Goal: Task Accomplishment & Management: Manage account settings

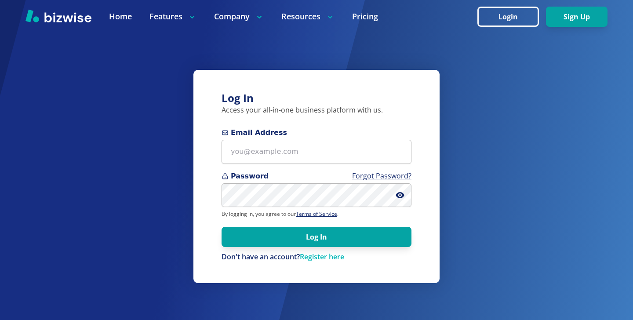
click at [274, 138] on div "Email Address" at bounding box center [317, 145] width 190 height 36
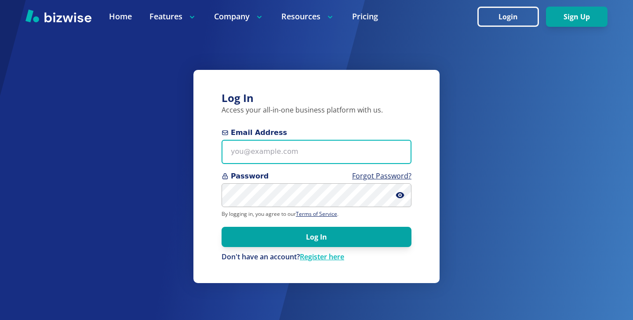
click at [275, 145] on input "Email Address" at bounding box center [317, 152] width 190 height 24
paste input "kelseyurek@gmail.com"
type input "kelseyurek@gmail.com"
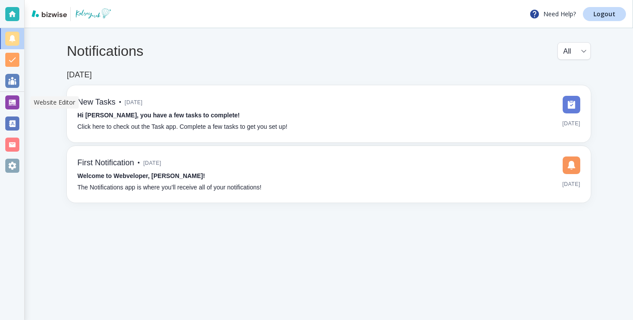
click at [13, 98] on div at bounding box center [12, 102] width 14 height 14
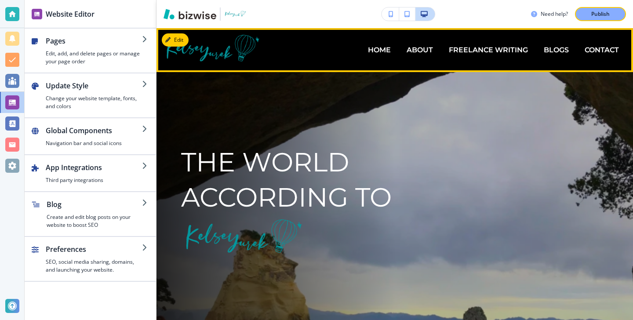
click at [563, 55] on div "BLOGS" at bounding box center [556, 50] width 41 height 35
click at [563, 53] on p "BLOGS" at bounding box center [556, 50] width 25 height 10
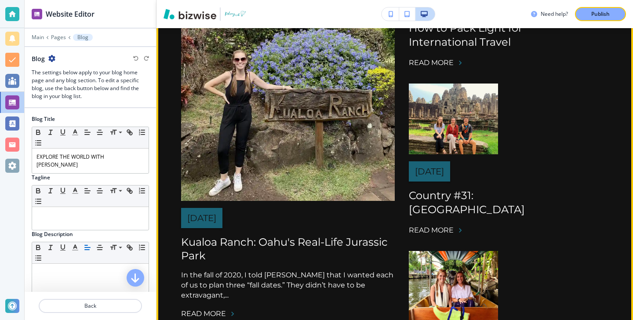
scroll to position [324, 0]
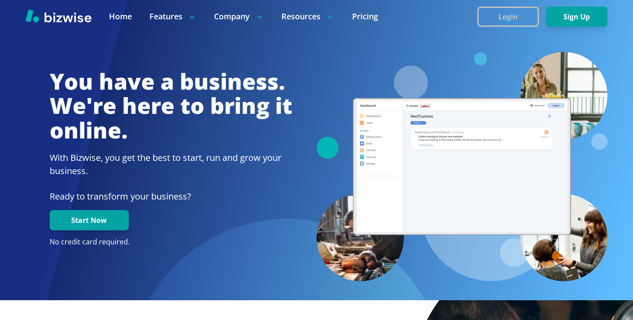
click at [521, 8] on button "Login" at bounding box center [508, 17] width 62 height 20
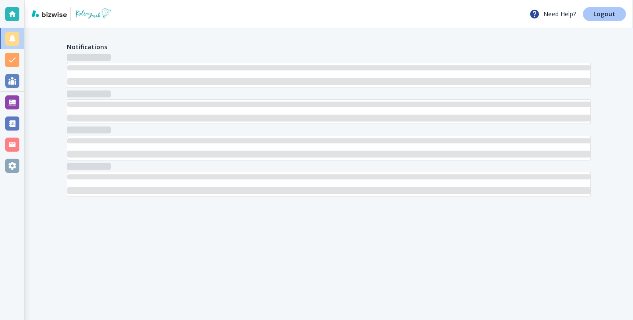
click at [594, 7] on link "Logout" at bounding box center [604, 14] width 43 height 14
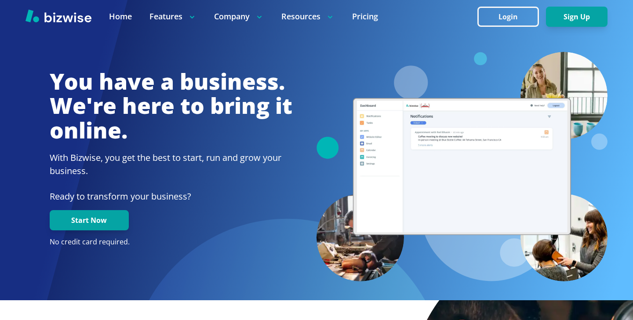
click at [489, 26] on div at bounding box center [316, 16] width 633 height 33
click at [514, 13] on button "Login" at bounding box center [508, 17] width 62 height 20
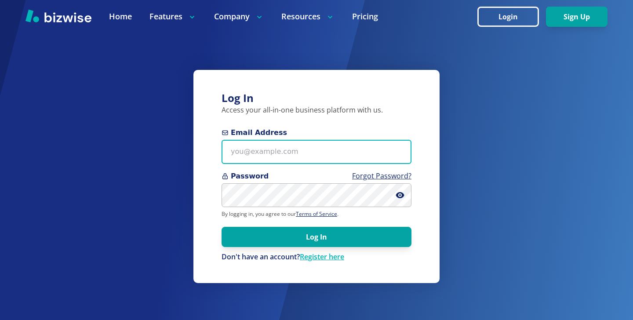
click at [293, 161] on input "Email Address" at bounding box center [317, 152] width 190 height 24
paste input "doulavonda@gmail.com"
type input "doulavonda@gmail.com"
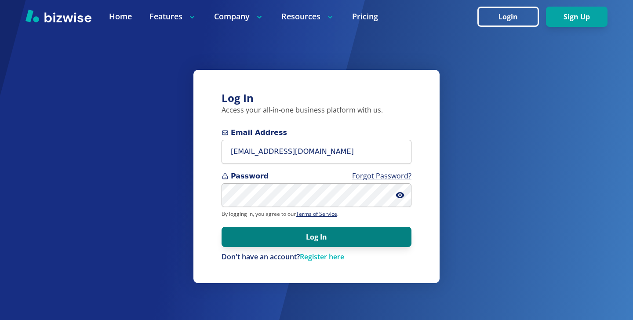
click at [240, 242] on button "Log In" at bounding box center [317, 237] width 190 height 20
